Goal: Information Seeking & Learning: Learn about a topic

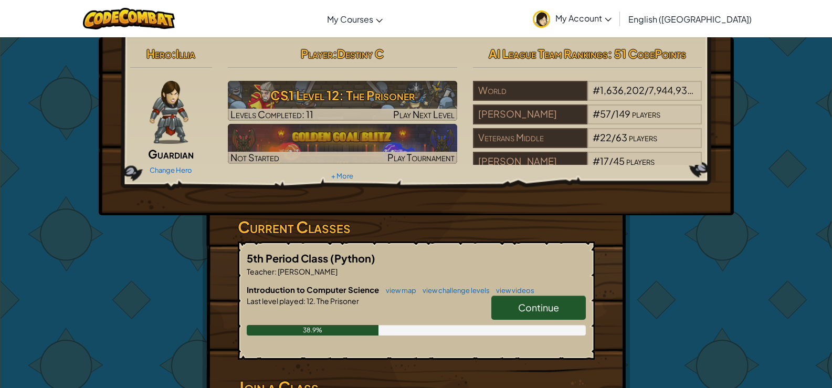
click at [546, 298] on link "Continue" at bounding box center [539, 308] width 95 height 24
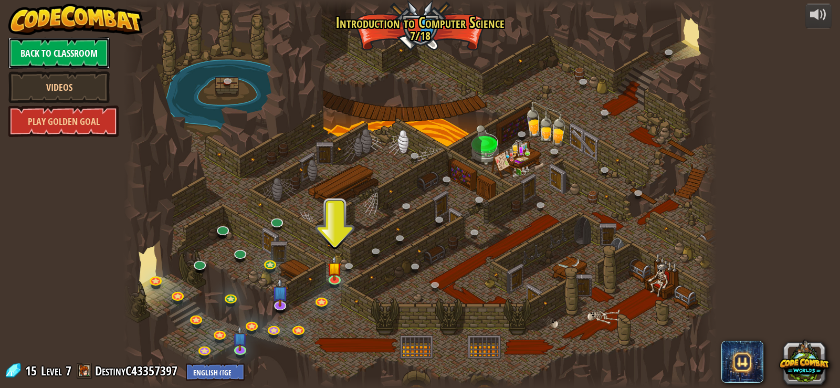
click at [26, 53] on link "Back to Classroom" at bounding box center [58, 53] width 101 height 32
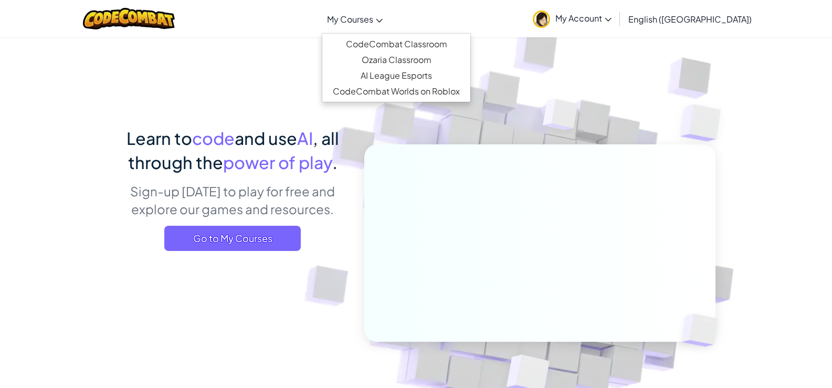
click at [388, 28] on link "My Courses" at bounding box center [355, 19] width 66 height 28
